Goal: Task Accomplishment & Management: Complete application form

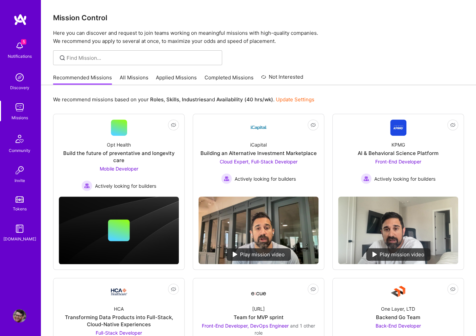
click at [22, 55] on div "Notifications" at bounding box center [20, 56] width 24 height 7
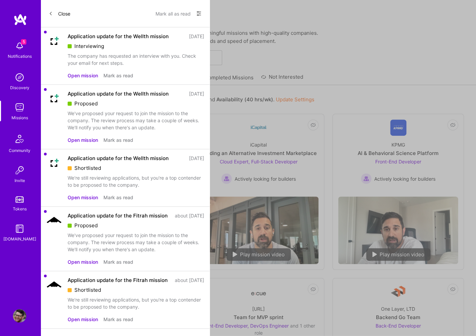
click at [92, 76] on button "Open mission" at bounding box center [83, 75] width 30 height 7
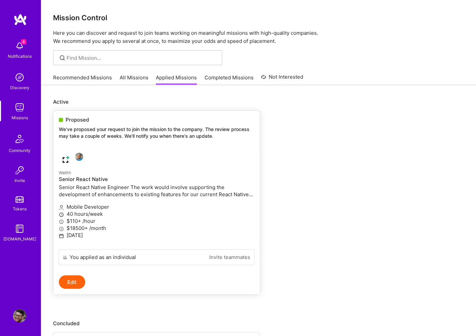
click at [176, 187] on p "Senior React Native Engineer The work would involve supporting the development …" at bounding box center [156, 191] width 195 height 14
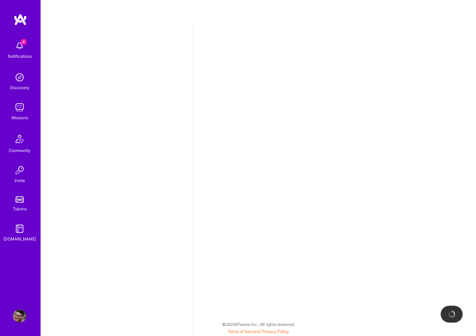
select select "US"
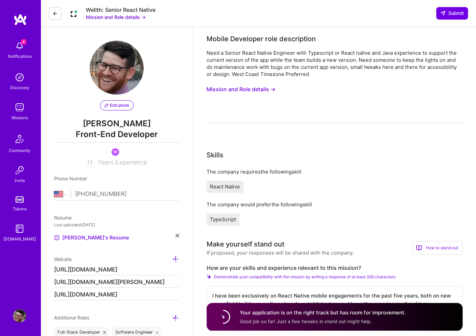
click at [271, 90] on button "Mission and Role details →" at bounding box center [241, 89] width 69 height 13
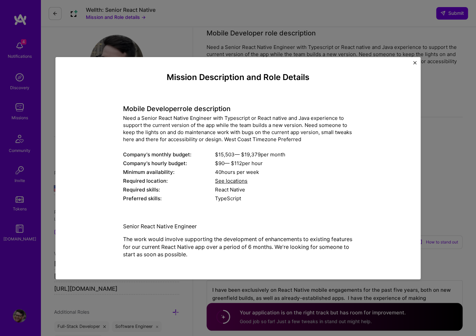
scroll to position [7, 0]
click at [415, 63] on img "Close" at bounding box center [414, 62] width 3 height 3
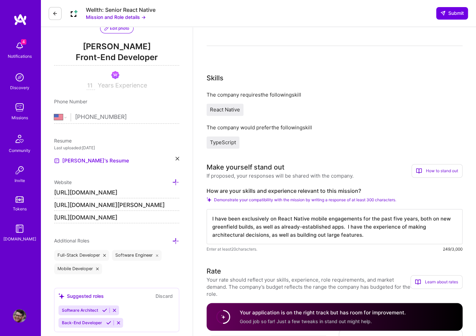
scroll to position [0, 0]
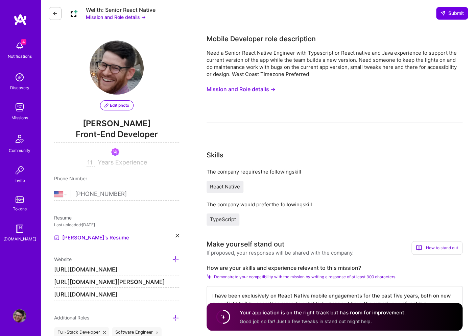
click at [18, 48] on img at bounding box center [20, 46] width 14 height 14
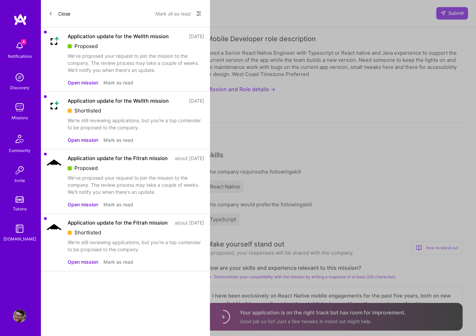
click at [58, 12] on button "Close" at bounding box center [60, 13] width 22 height 11
